Goal: Use online tool/utility: Utilize a website feature to perform a specific function

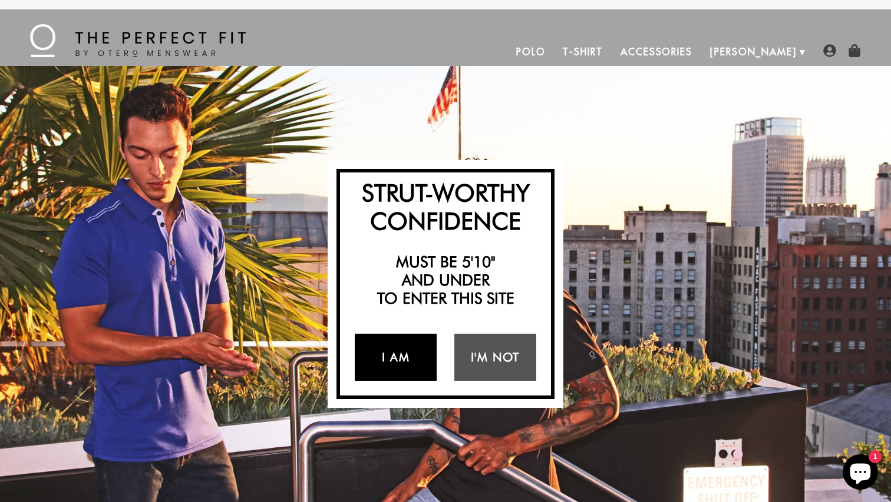
click at [403, 352] on link "I Am" at bounding box center [396, 357] width 82 height 47
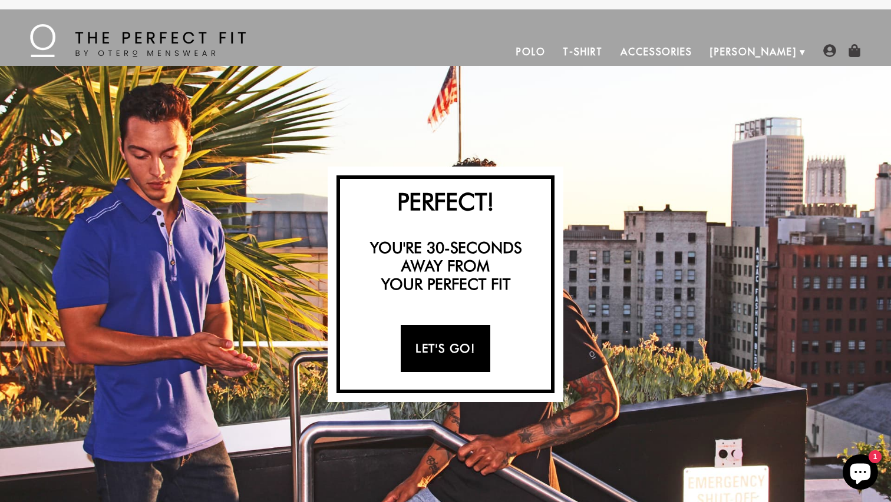
click at [442, 346] on link "Let's Go!" at bounding box center [445, 348] width 89 height 47
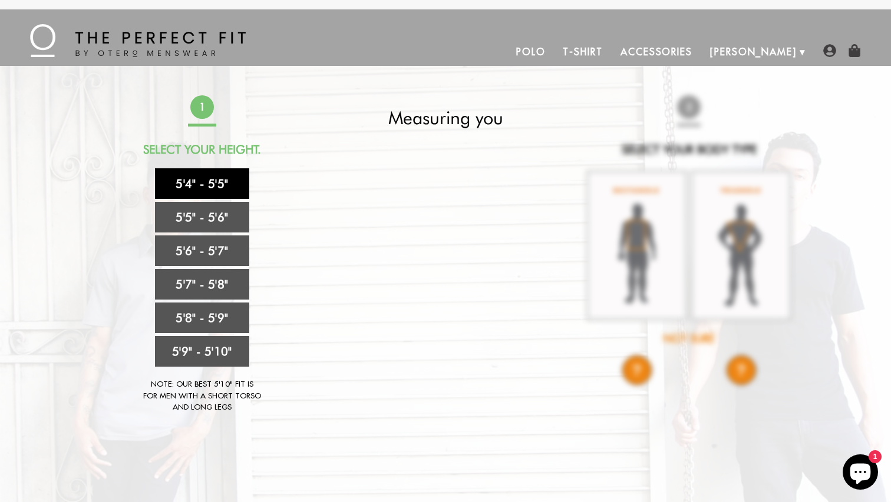
click at [224, 181] on link "5'4" - 5'5"" at bounding box center [202, 183] width 94 height 31
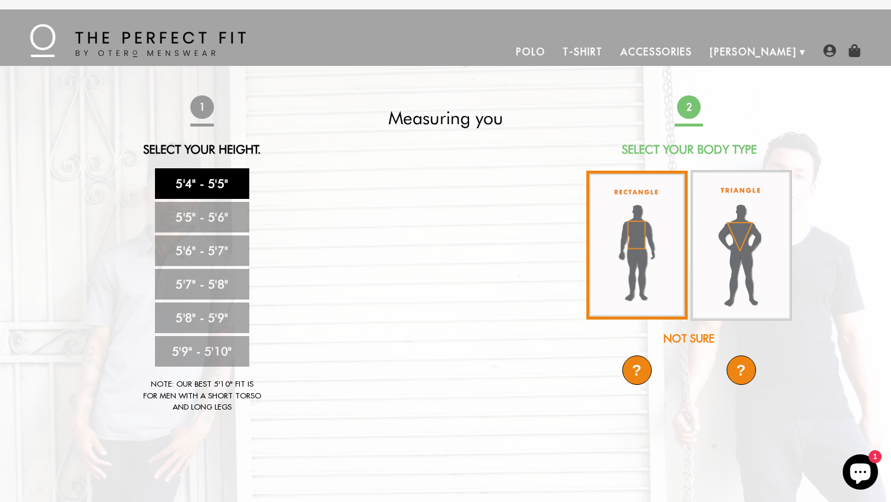
click at [633, 233] on img at bounding box center [636, 245] width 101 height 149
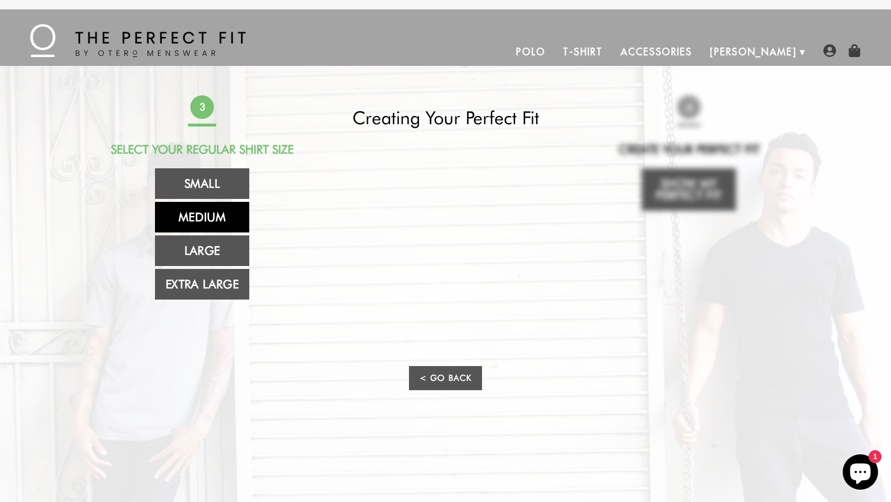
click at [206, 214] on link "Medium" at bounding box center [202, 217] width 94 height 31
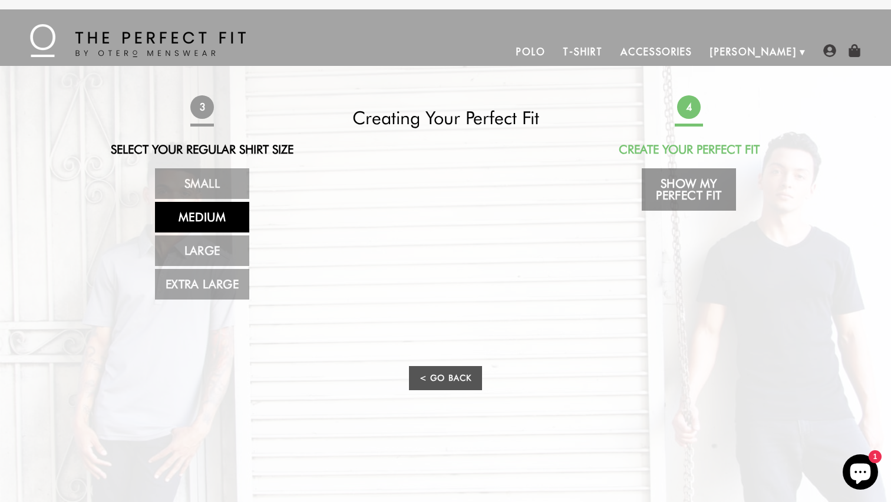
click at [688, 190] on link "Show My Perfect Fit" at bounding box center [688, 189] width 94 height 42
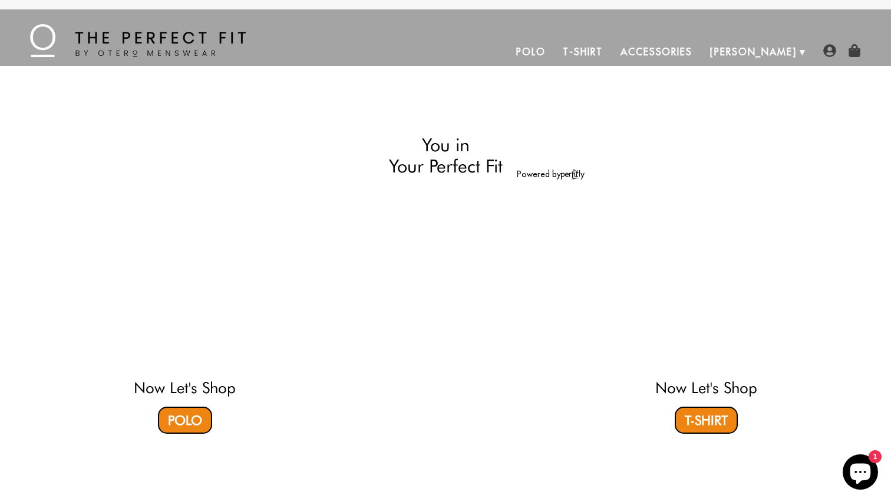
select select "M"
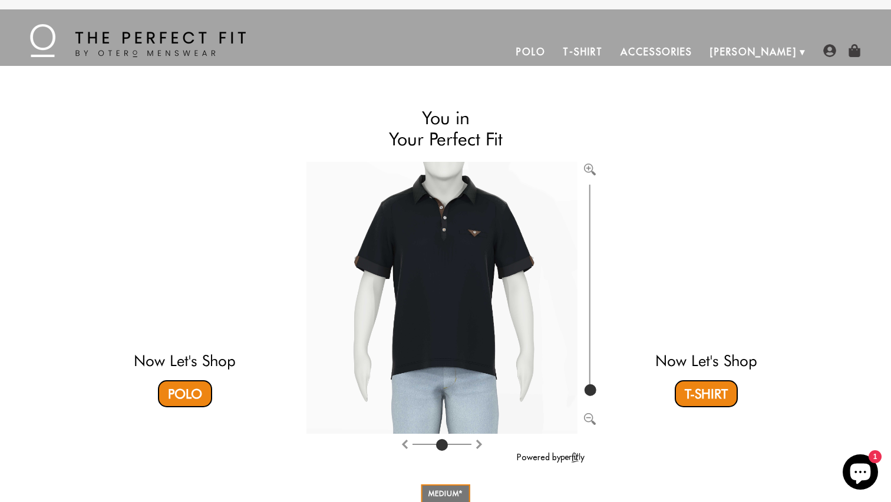
type input "100"
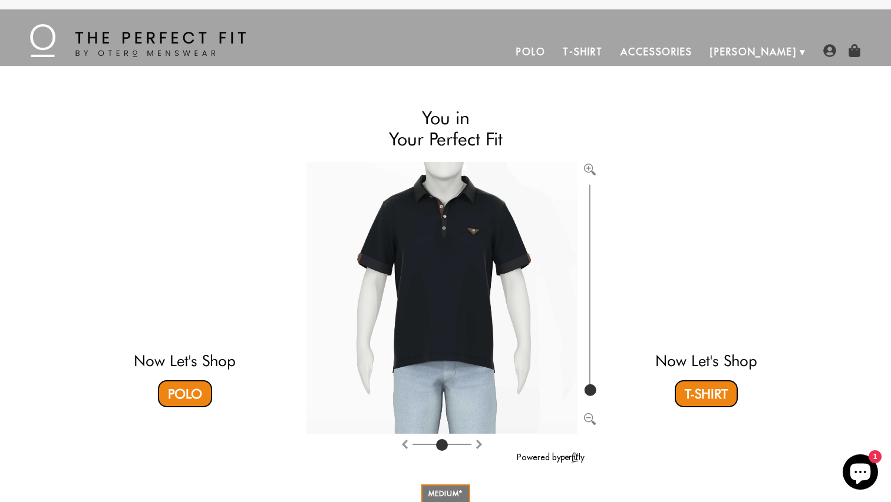
drag, startPoint x: 591, startPoint y: 381, endPoint x: 587, endPoint y: 396, distance: 15.7
click at [587, 396] on input "range" at bounding box center [590, 289] width 12 height 217
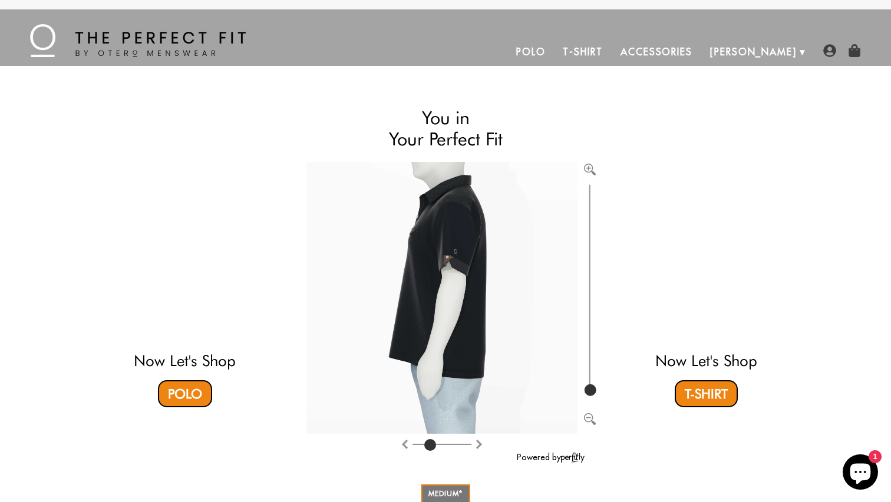
drag, startPoint x: 444, startPoint y: 443, endPoint x: 431, endPoint y: 451, distance: 15.6
type input "2"
click at [431, 448] on input "range" at bounding box center [441, 446] width 59 height 1
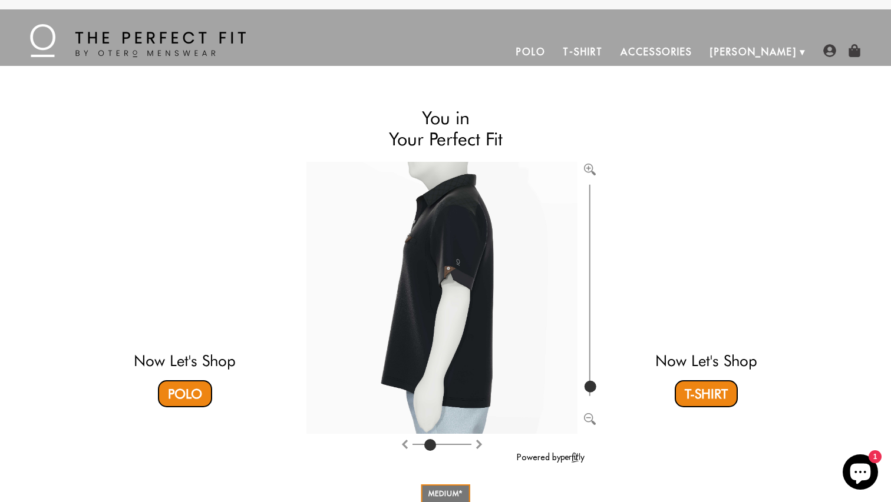
type input "115"
click at [593, 387] on input "range" at bounding box center [590, 289] width 12 height 217
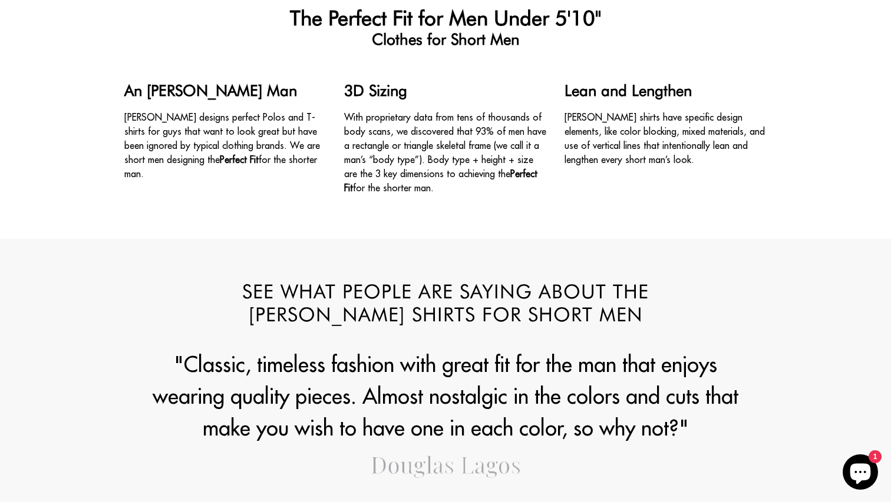
scroll to position [1067, 0]
